Goal: Browse casually

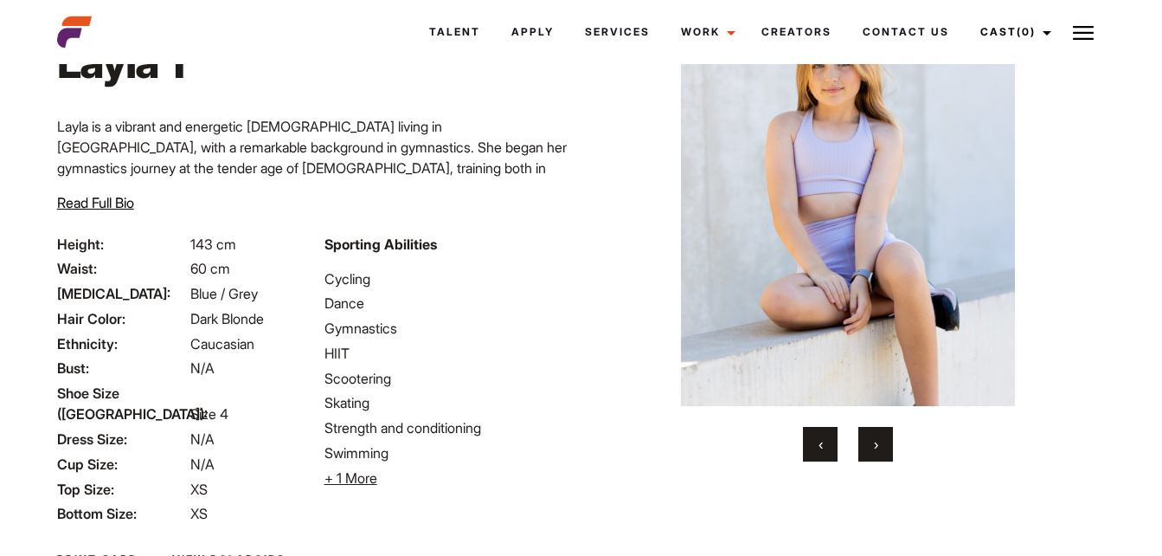
scroll to position [252, 0]
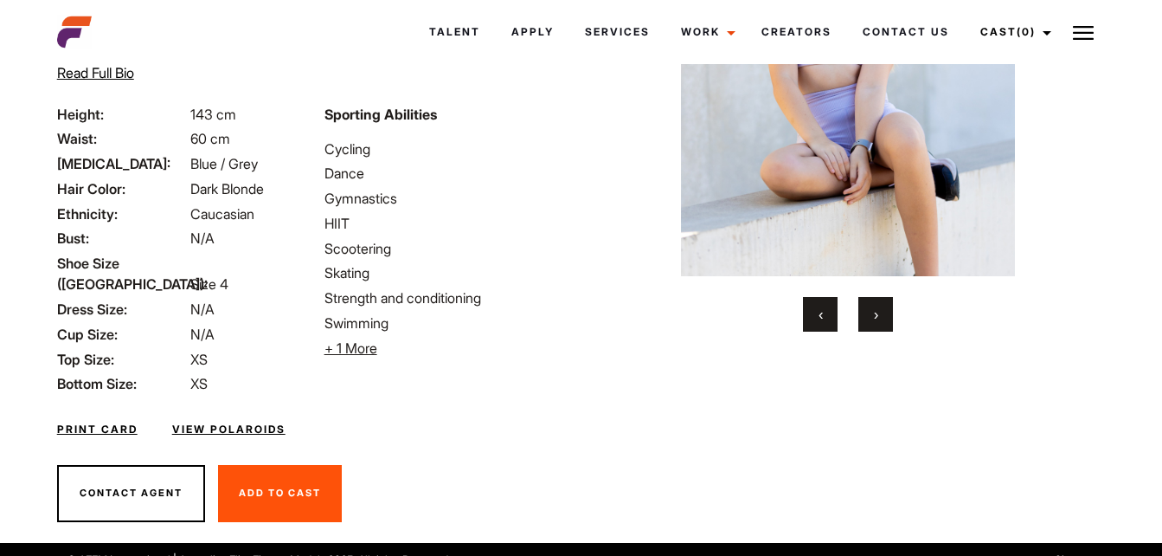
click at [881, 312] on button "›" at bounding box center [876, 314] width 35 height 35
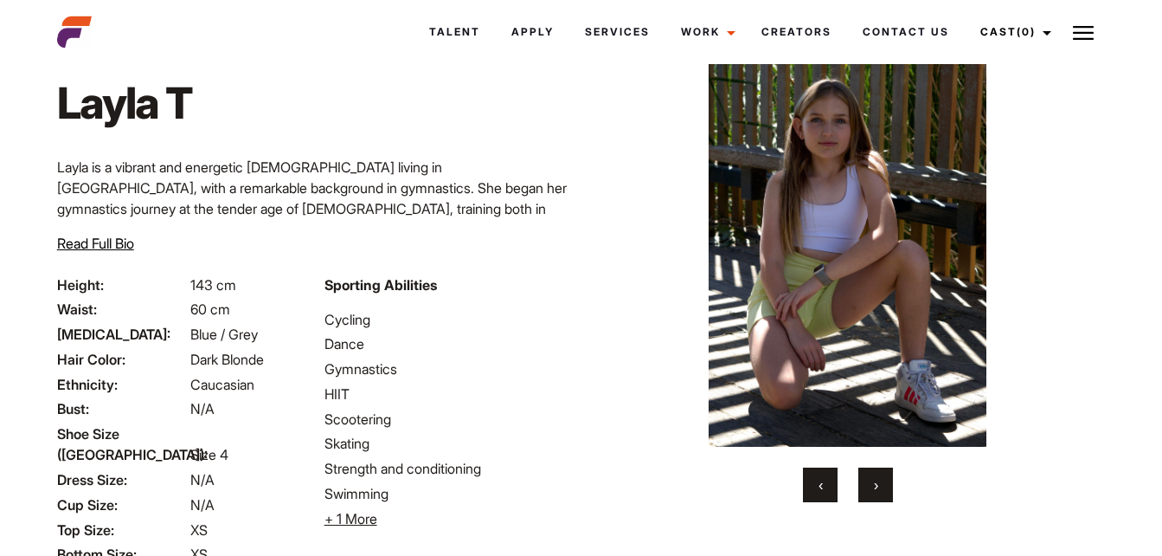
scroll to position [80, 0]
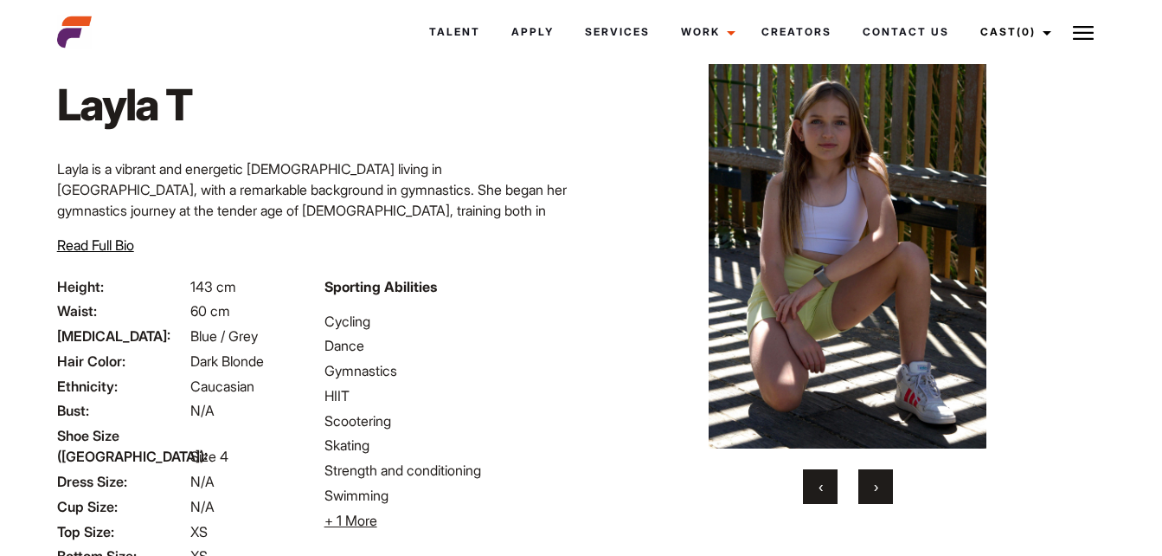
click at [816, 262] on img at bounding box center [848, 239] width 452 height 417
click at [877, 492] on span "›" at bounding box center [876, 486] width 4 height 17
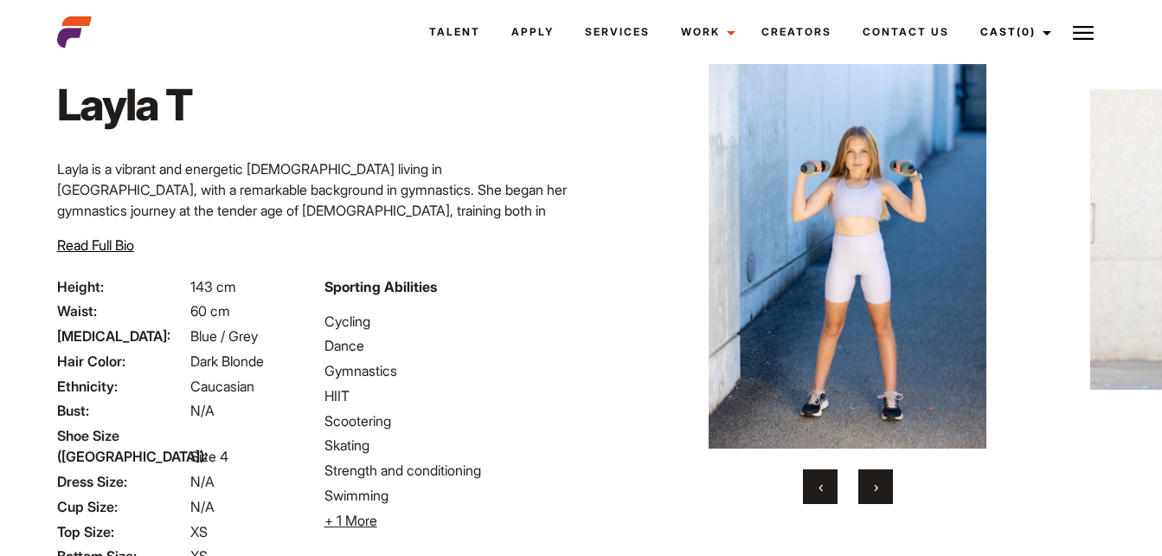
click at [876, 491] on span "›" at bounding box center [876, 486] width 4 height 17
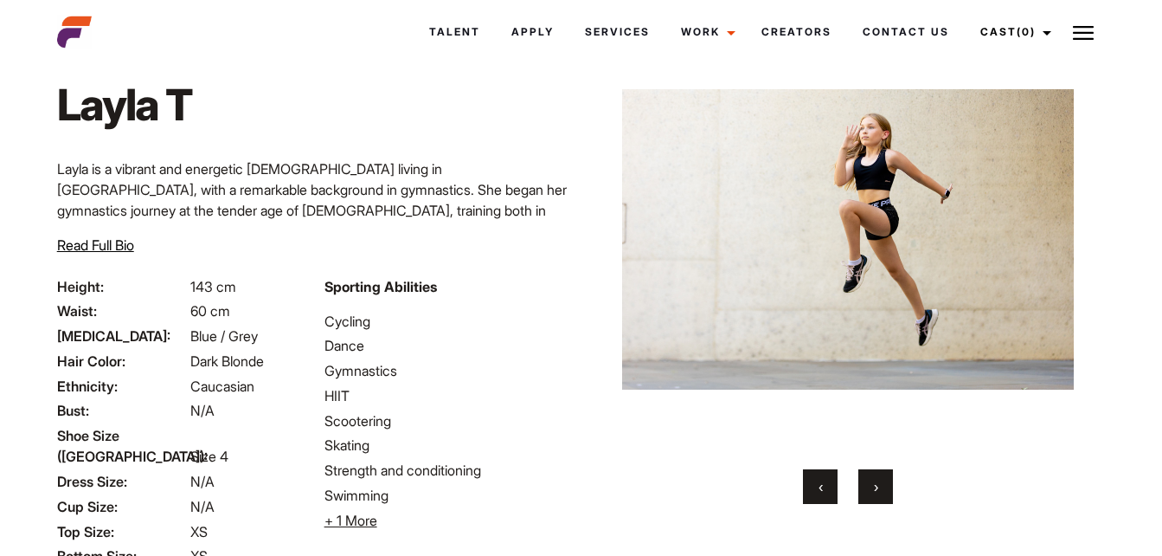
click at [877, 492] on span "›" at bounding box center [876, 486] width 4 height 17
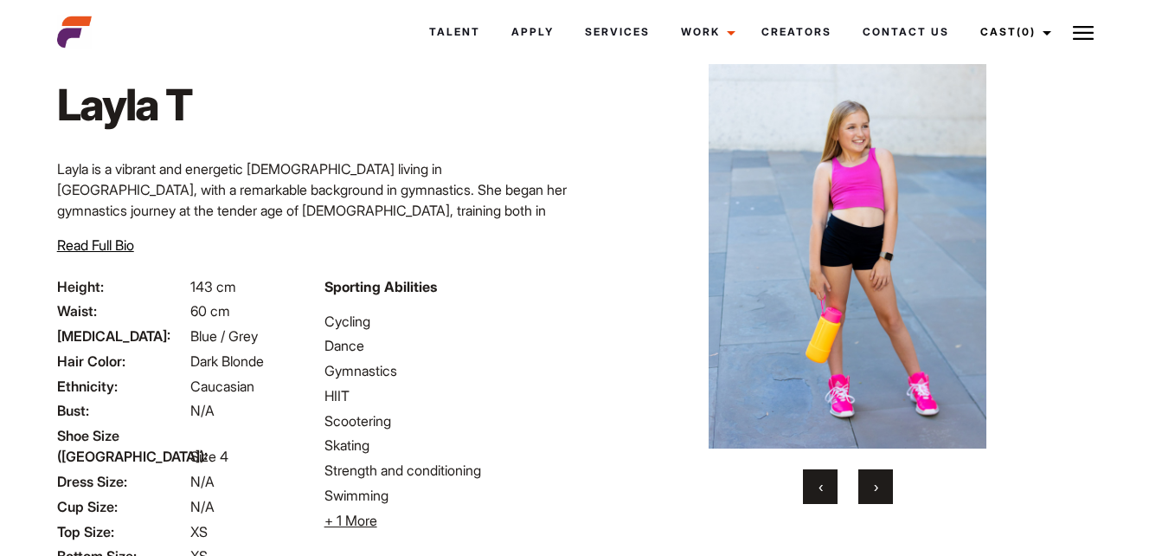
click at [877, 492] on span "›" at bounding box center [876, 486] width 4 height 17
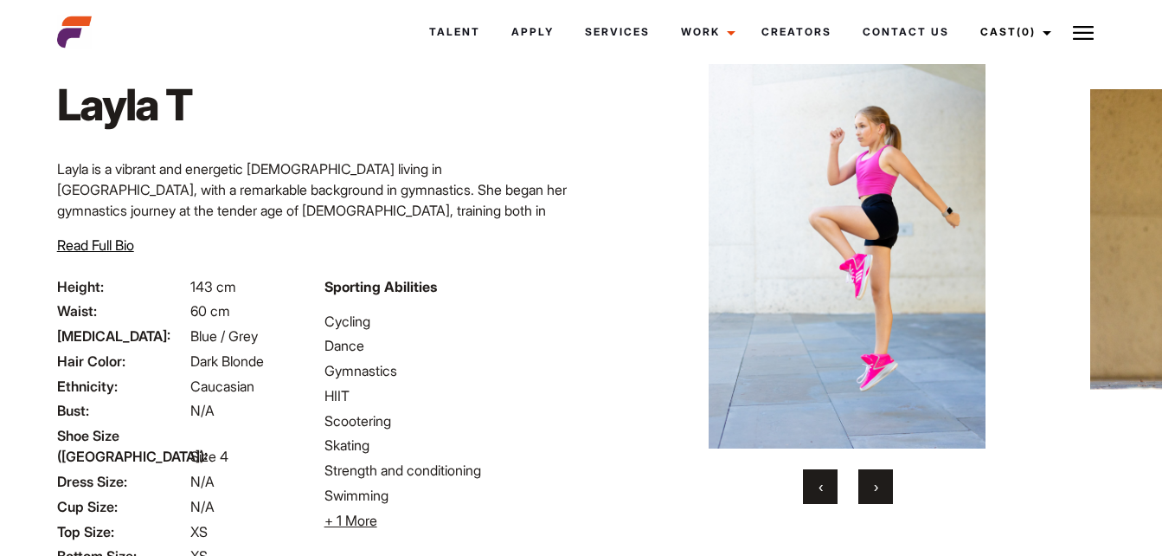
click at [877, 492] on span "›" at bounding box center [876, 486] width 4 height 17
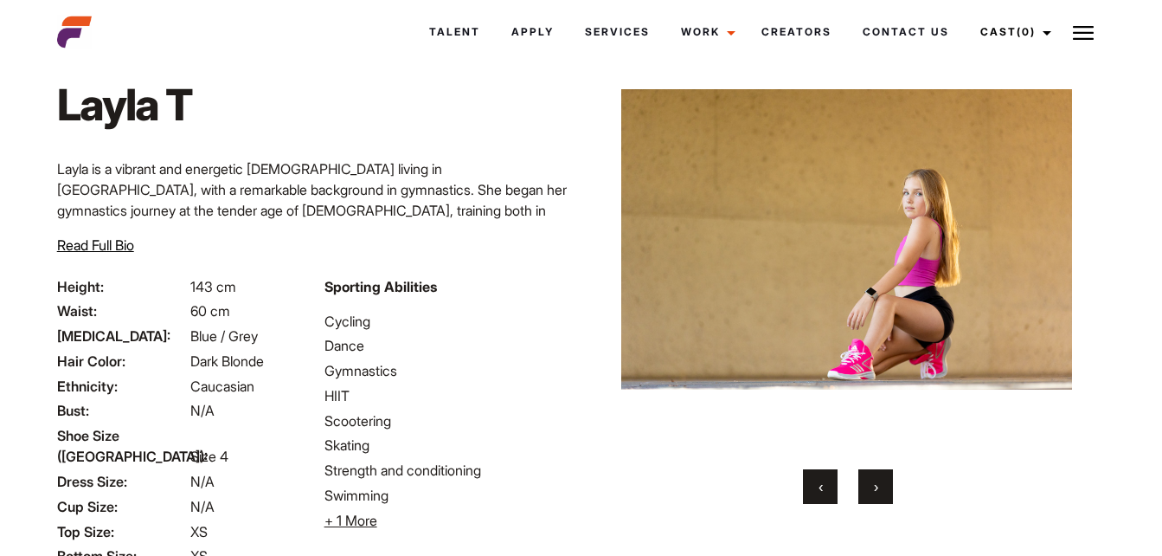
click at [880, 485] on button "›" at bounding box center [876, 486] width 35 height 35
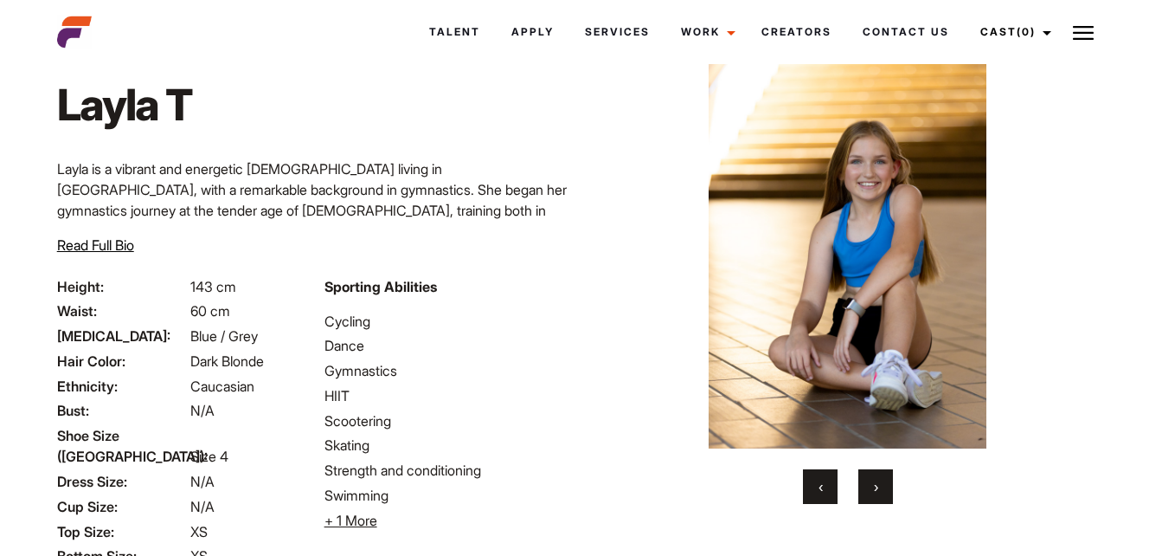
click at [882, 480] on button "›" at bounding box center [876, 486] width 35 height 35
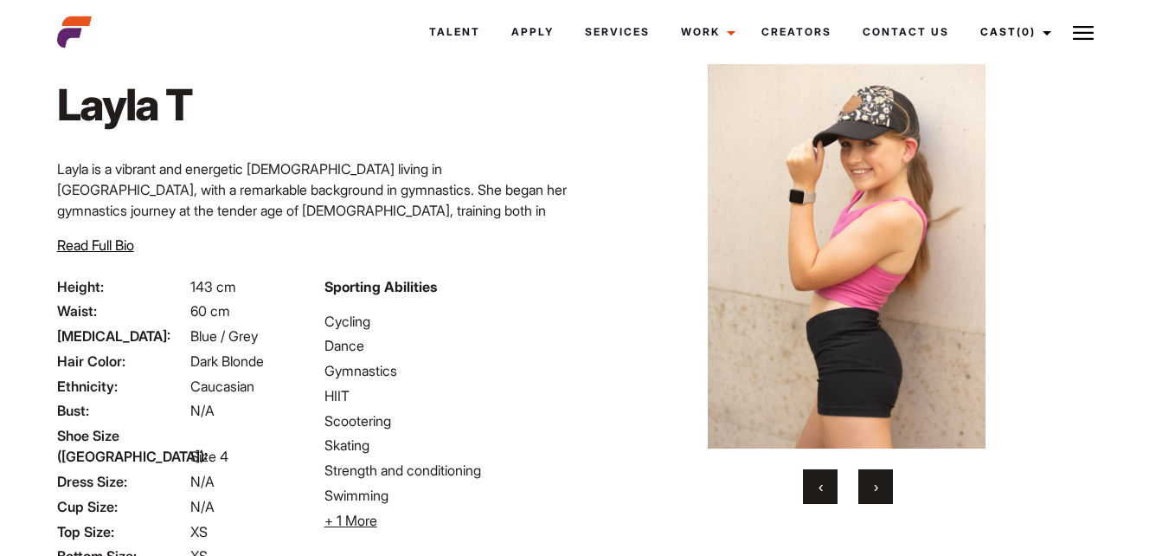
click at [884, 482] on button "›" at bounding box center [876, 486] width 35 height 35
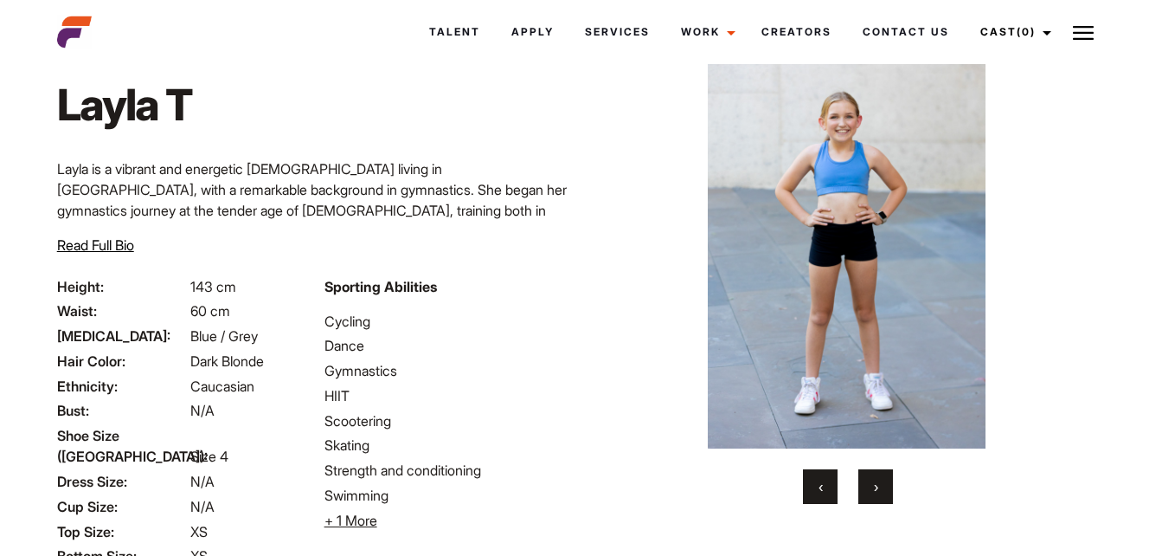
click at [888, 488] on button "›" at bounding box center [876, 486] width 35 height 35
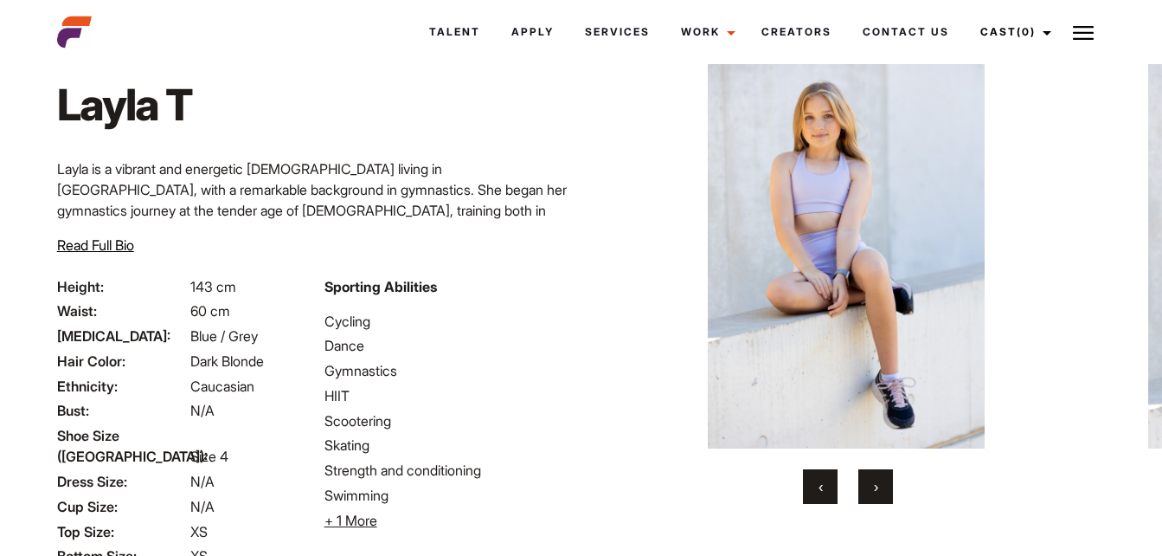
click at [887, 487] on button "›" at bounding box center [876, 486] width 35 height 35
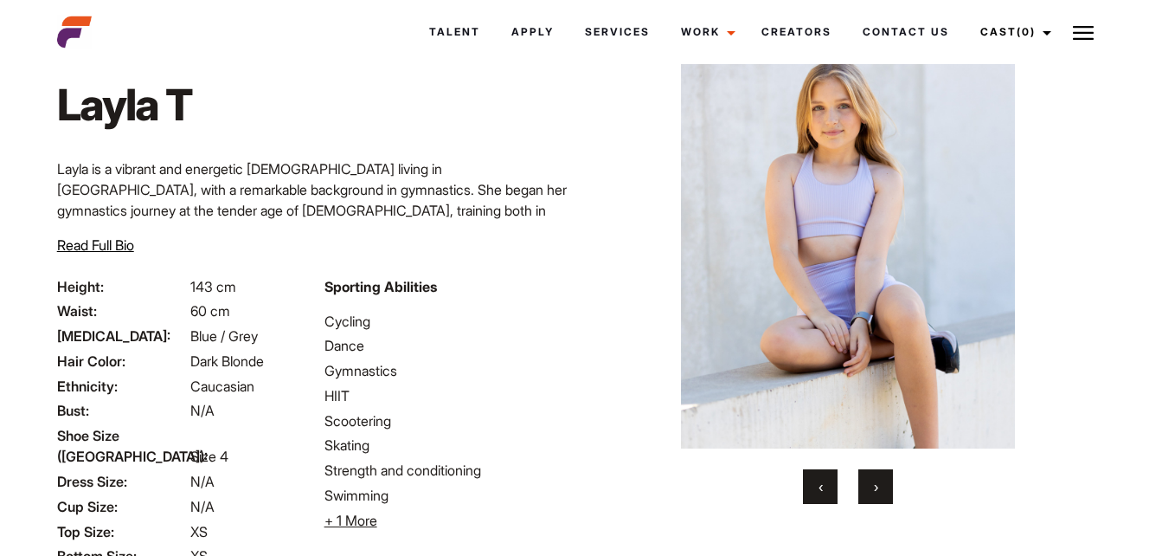
click at [887, 486] on button "›" at bounding box center [876, 486] width 35 height 35
